Goal: Information Seeking & Learning: Learn about a topic

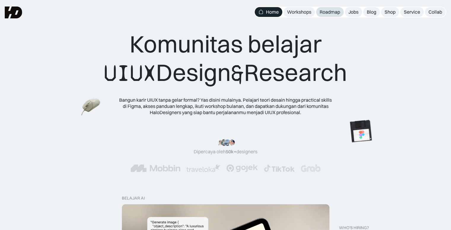
click at [322, 12] on div "Roadmap" at bounding box center [330, 12] width 20 height 6
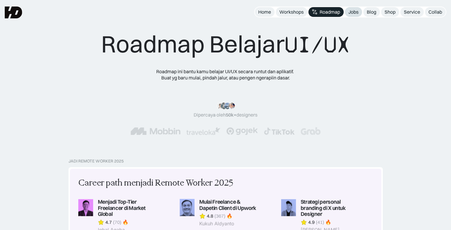
click at [356, 15] on div "Jobs" at bounding box center [354, 12] width 10 height 6
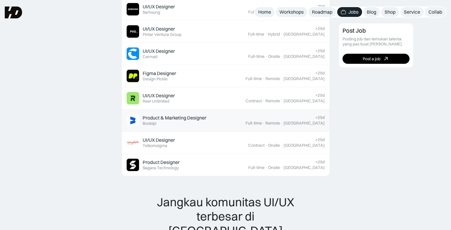
scroll to position [434, 0]
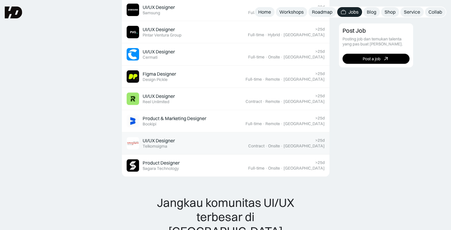
click at [195, 140] on div "UI/UX Designer Featured Telkomsigma" at bounding box center [188, 143] width 122 height 12
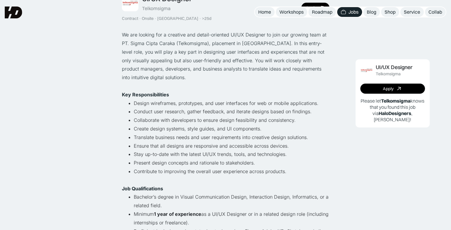
scroll to position [52, 0]
